Goal: Information Seeking & Learning: Learn about a topic

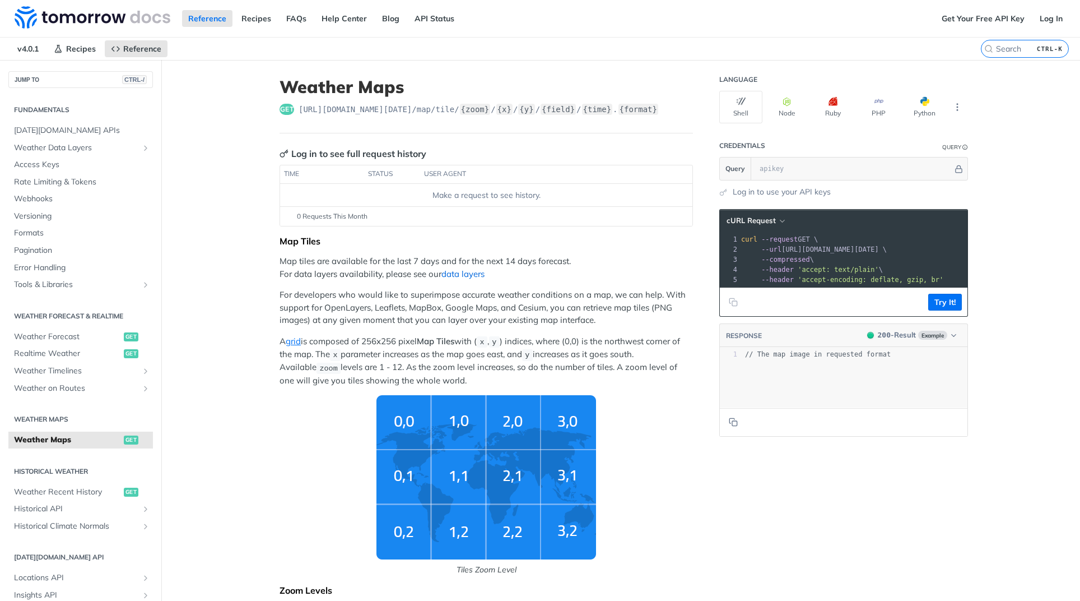
click at [461, 276] on link "data layers" at bounding box center [463, 273] width 43 height 11
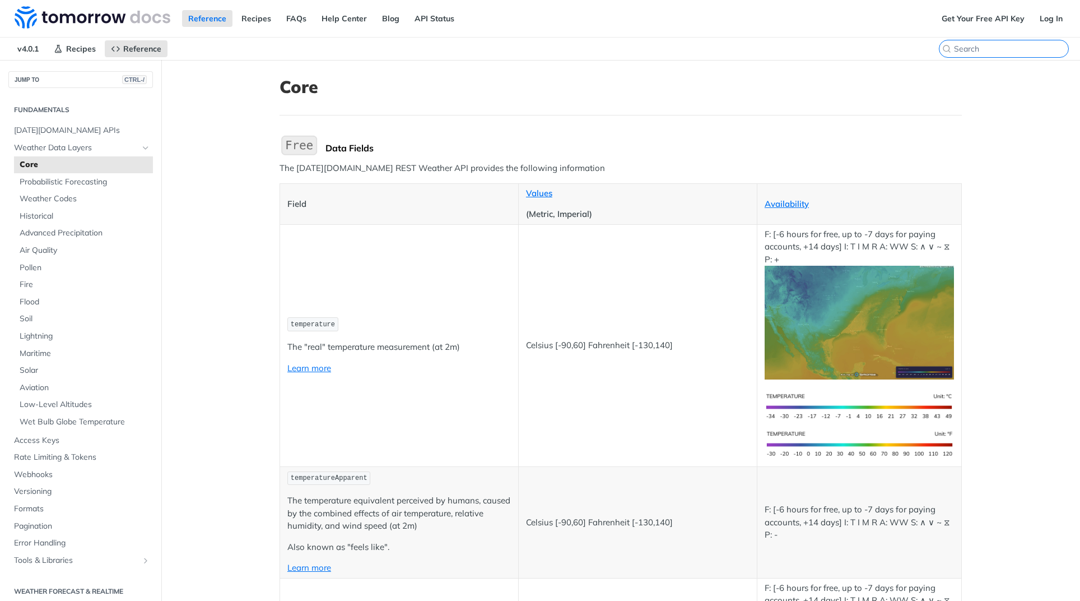
click at [1007, 53] on input "search" at bounding box center [1011, 49] width 114 height 10
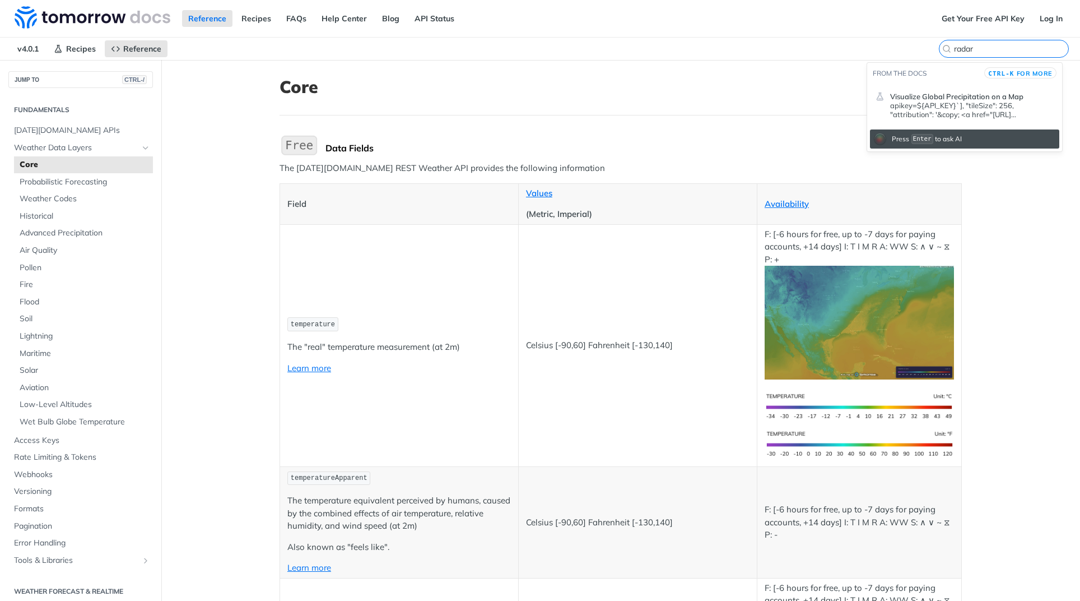
type input "radar"
click at [948, 109] on p "apikey=${API_KEY}`], "tileSize": 256, "attribution": '&copy; <a href="[URL][DOM…" at bounding box center [972, 110] width 164 height 18
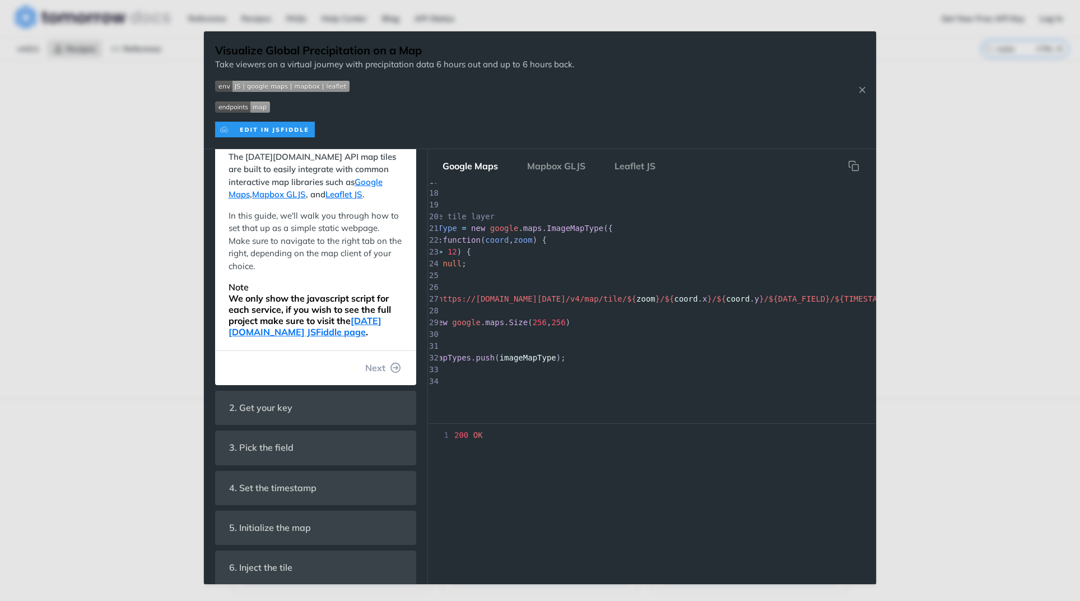
scroll to position [0, 70]
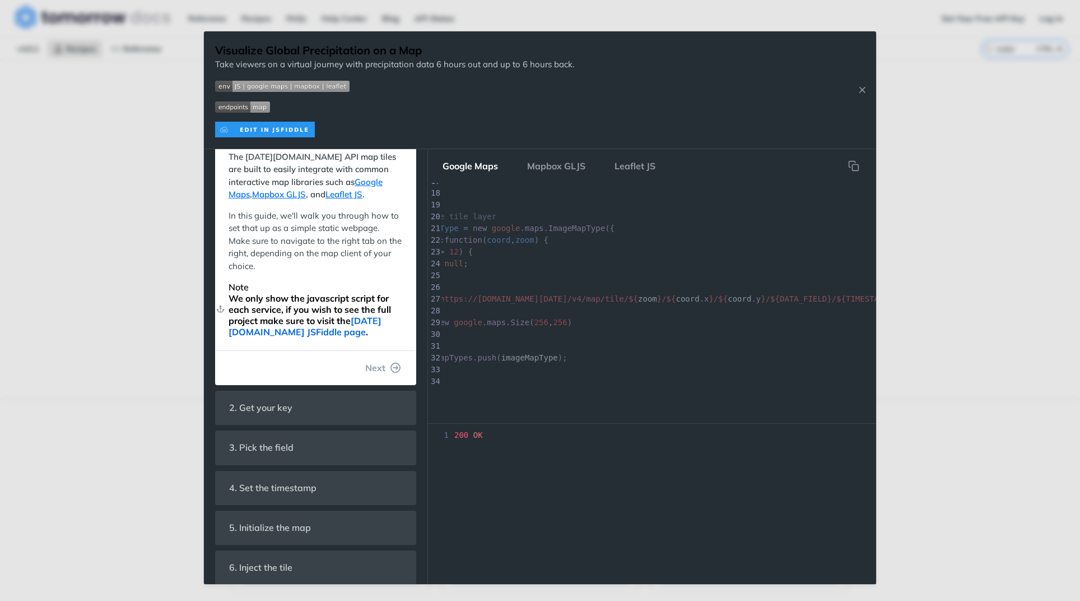
click at [320, 333] on link "[DATE][DOMAIN_NAME] JSFiddle page" at bounding box center [305, 326] width 153 height 22
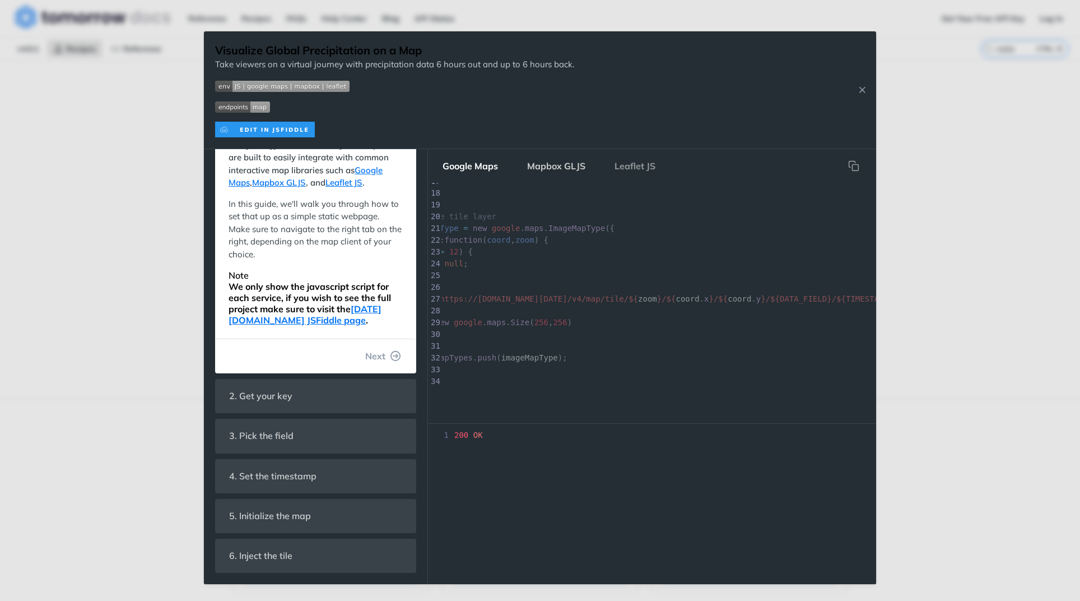
click at [559, 165] on button "Mapbox GLJS" at bounding box center [556, 166] width 76 height 22
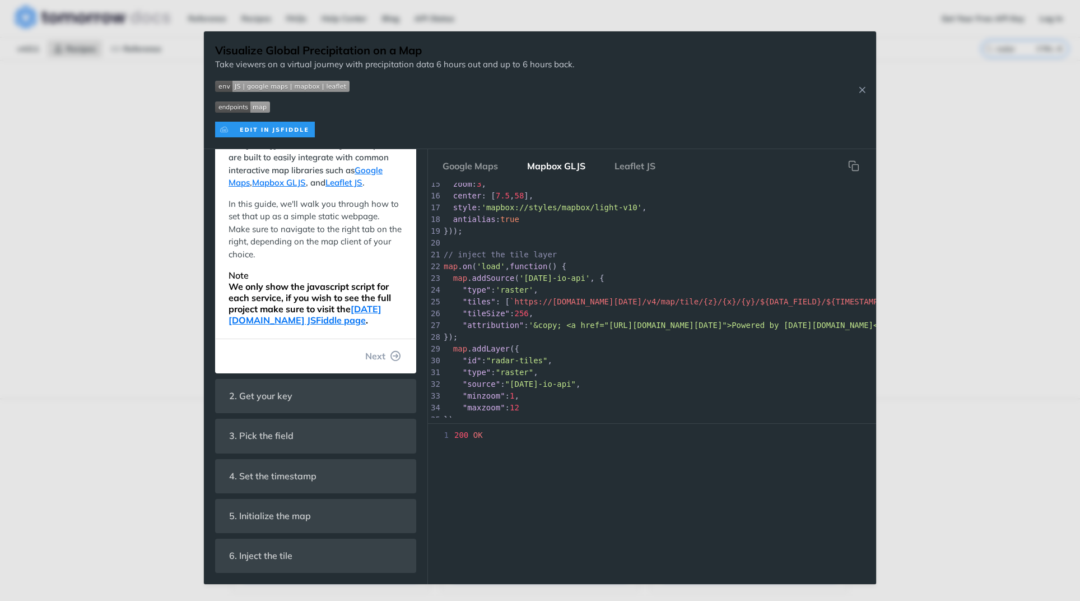
scroll to position [189, 0]
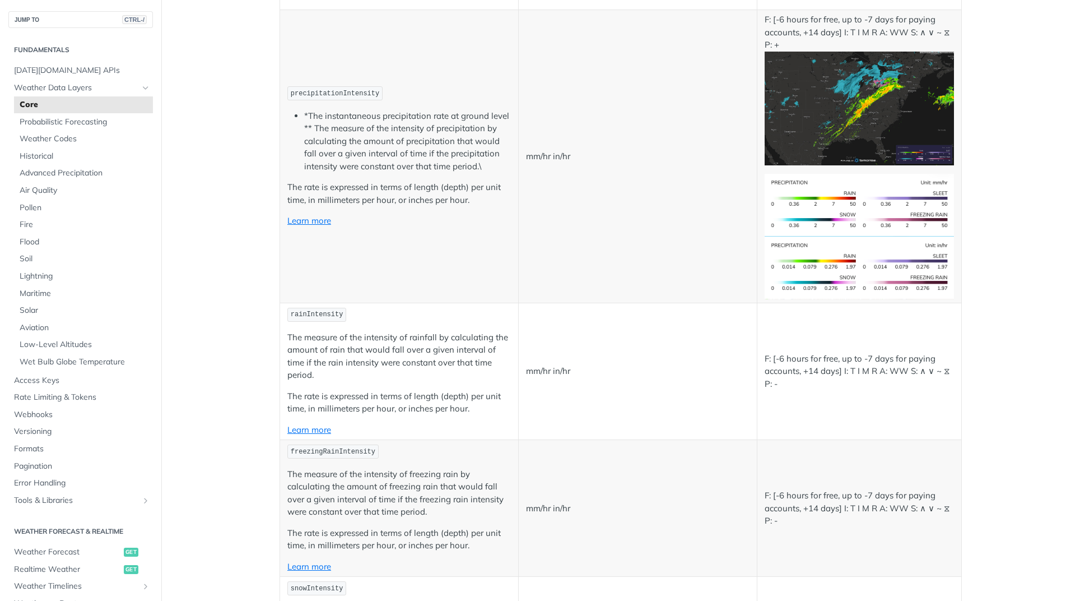
scroll to position [1849, 0]
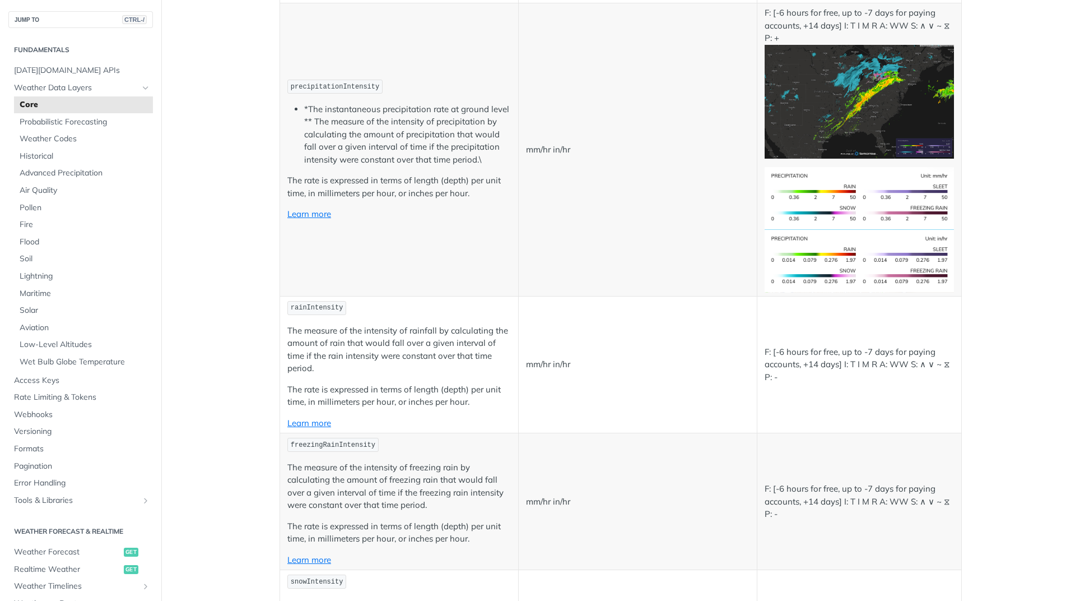
click at [837, 159] on img "Expand image" at bounding box center [859, 102] width 189 height 114
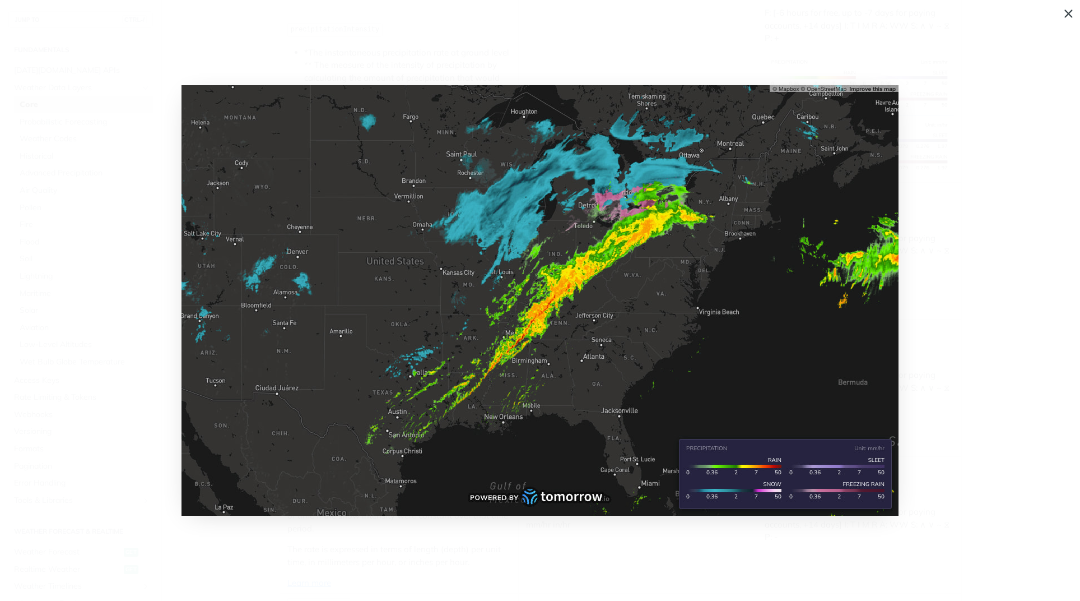
click at [1071, 18] on span "Collapse image" at bounding box center [540, 300] width 1080 height 601
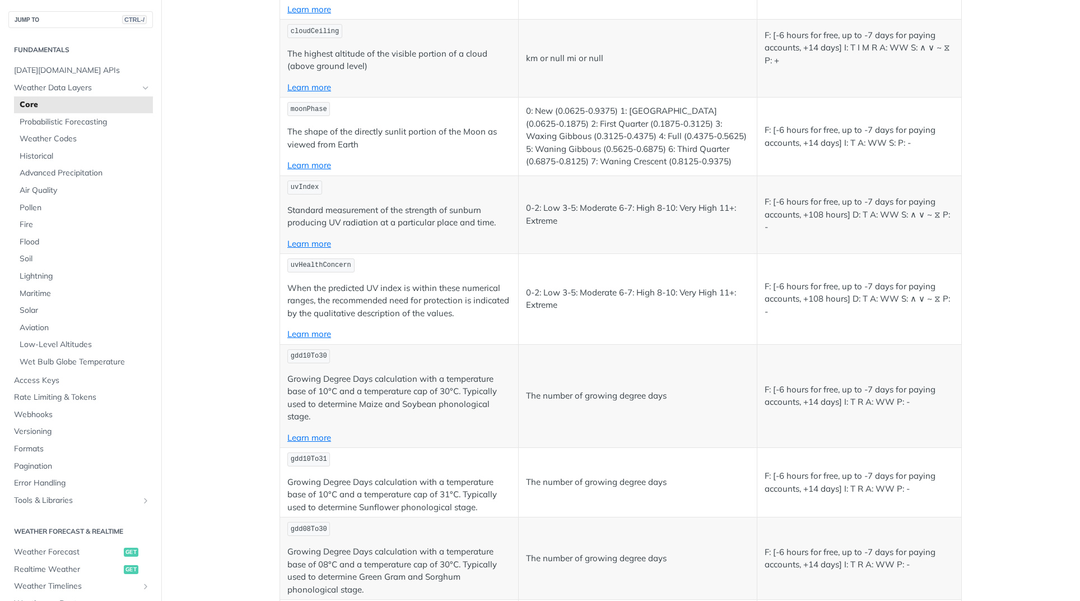
scroll to position [4090, 0]
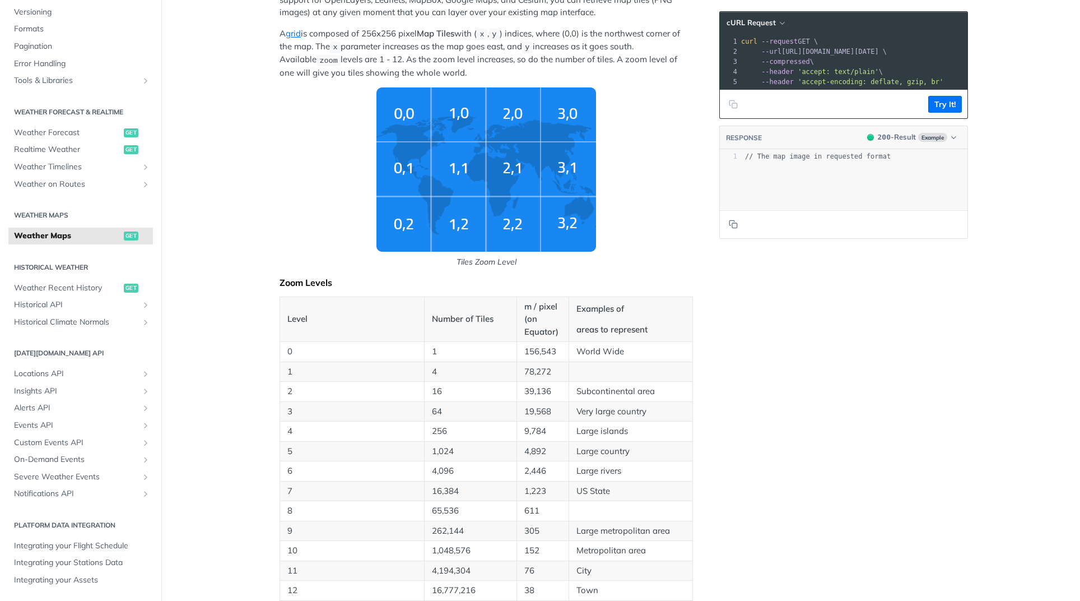
scroll to position [172, 0]
